Goal: Connect with others: Connect with others

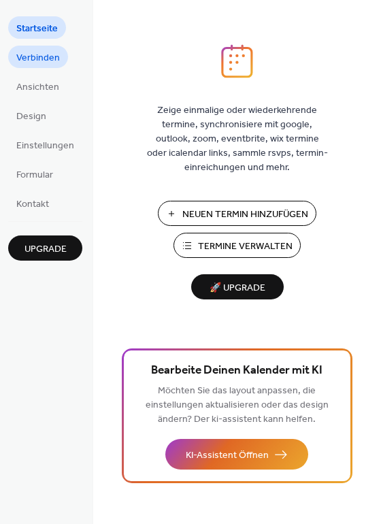
click at [49, 58] on span "Verbinden" at bounding box center [38, 58] width 44 height 14
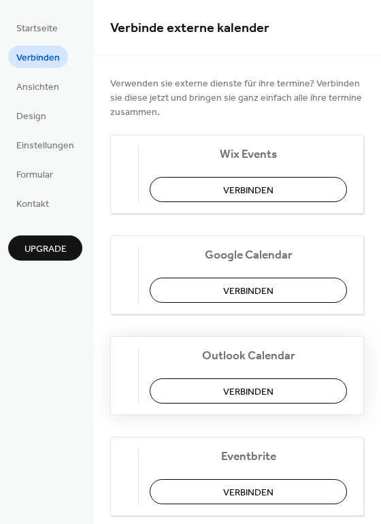
click at [231, 385] on span "Verbinden" at bounding box center [248, 392] width 50 height 14
click at [222, 377] on div "Outlook Calendar Verbinden" at bounding box center [237, 375] width 254 height 79
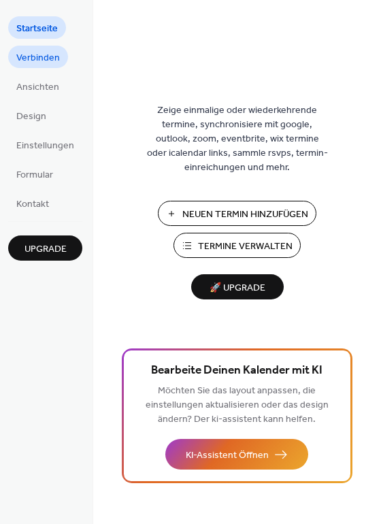
click at [44, 57] on span "Verbinden" at bounding box center [38, 58] width 44 height 14
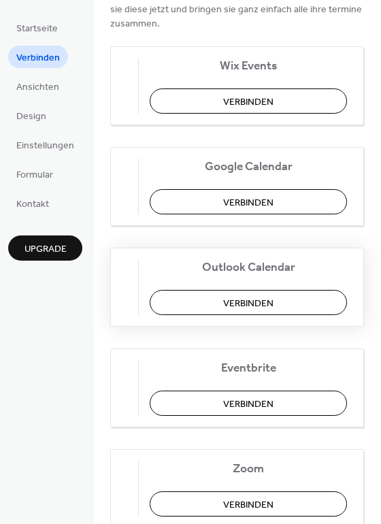
scroll to position [88, 0]
click at [237, 297] on span "Verbinden" at bounding box center [248, 304] width 50 height 14
click at [223, 296] on div "Outlook Calendar Verbinden" at bounding box center [237, 287] width 254 height 79
